Goal: Information Seeking & Learning: Learn about a topic

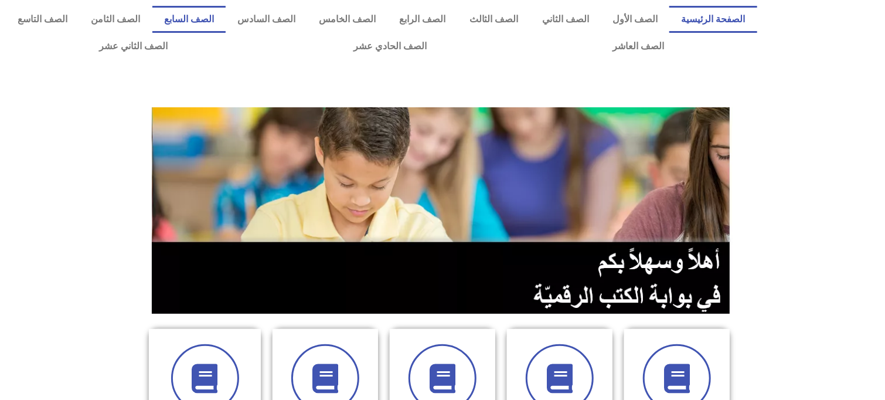
click at [226, 19] on link "الصف السابع" at bounding box center [188, 19] width 73 height 27
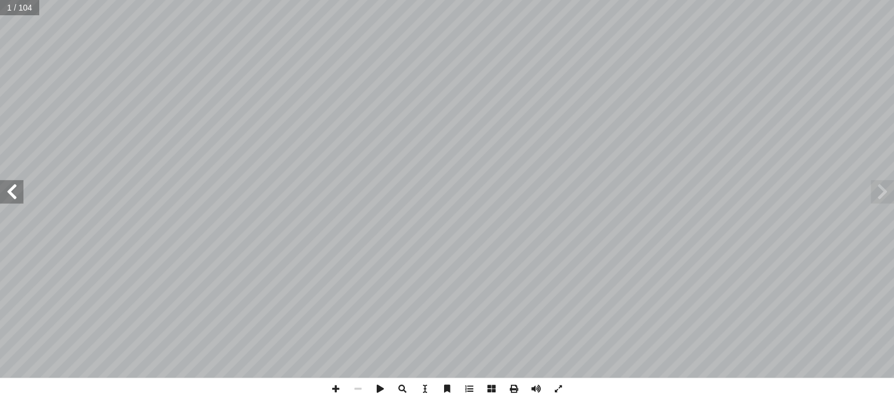
click at [11, 195] on span at bounding box center [11, 191] width 23 height 23
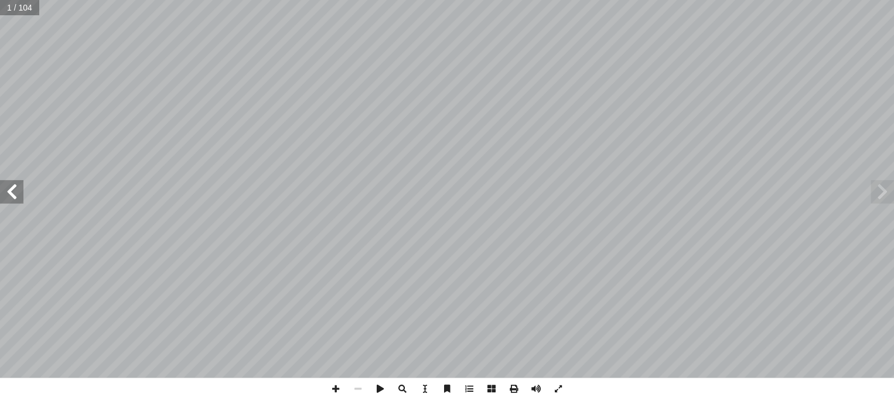
click at [11, 195] on span at bounding box center [11, 191] width 23 height 23
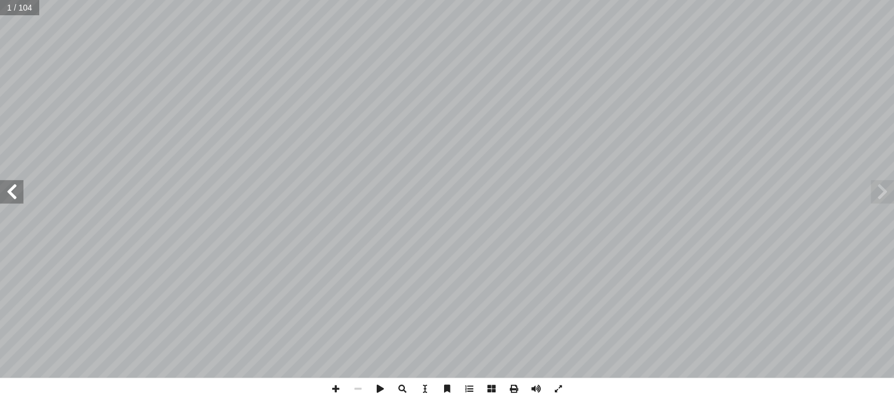
click at [11, 195] on span at bounding box center [11, 191] width 23 height 23
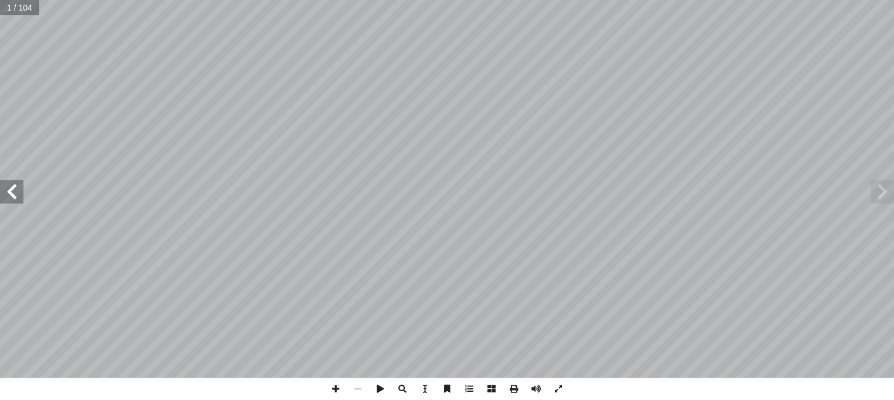
click at [11, 195] on span at bounding box center [11, 191] width 23 height 23
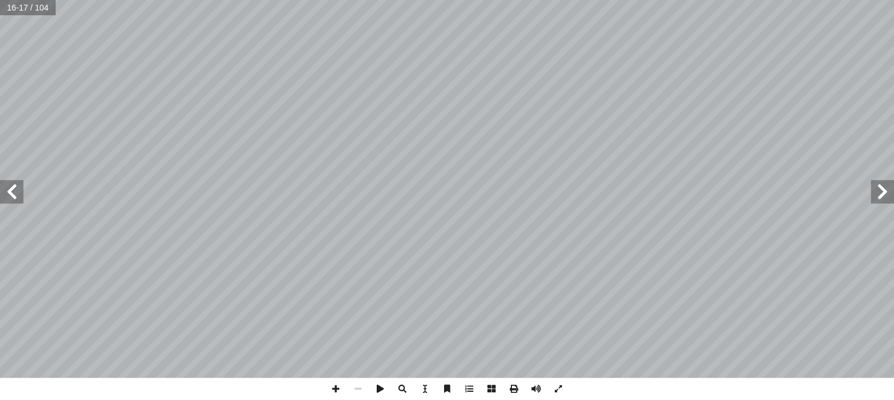
click at [11, 195] on span at bounding box center [11, 191] width 23 height 23
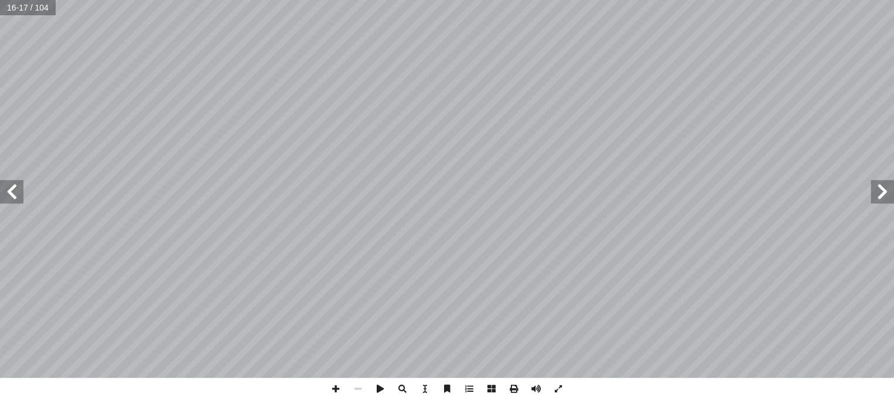
click at [11, 195] on span at bounding box center [11, 191] width 23 height 23
click at [5, 200] on span at bounding box center [11, 191] width 23 height 23
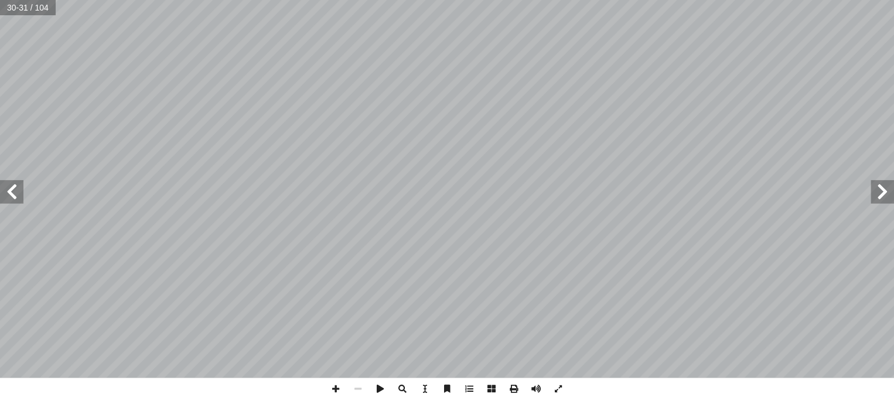
click at [5, 200] on span at bounding box center [11, 191] width 23 height 23
click at [337, 389] on span at bounding box center [336, 388] width 22 height 22
drag, startPoint x: 337, startPoint y: 385, endPoint x: 10, endPoint y: 190, distance: 380.5
click at [10, 190] on span at bounding box center [11, 191] width 23 height 23
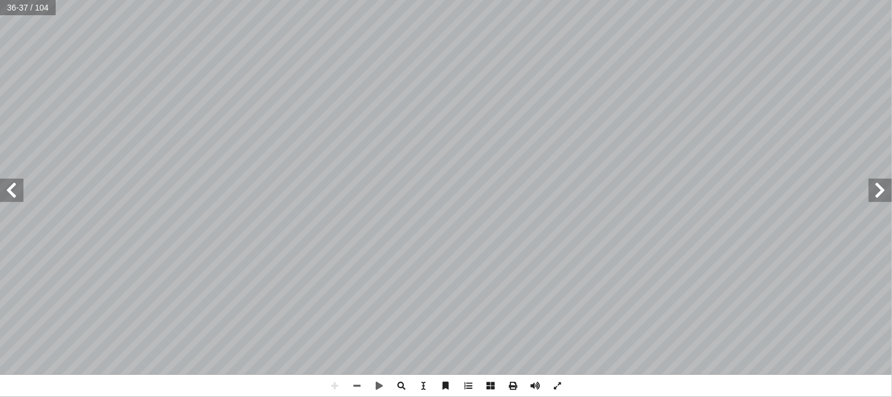
click at [879, 194] on span at bounding box center [880, 190] width 23 height 23
click at [357, 384] on span at bounding box center [357, 386] width 22 height 22
click at [333, 384] on span at bounding box center [334, 386] width 22 height 22
